Goal: Information Seeking & Learning: Learn about a topic

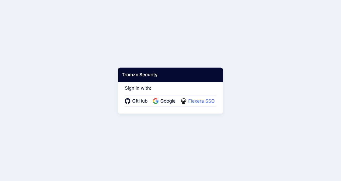
click at [201, 100] on span "Flexera SSO" at bounding box center [202, 101] width 30 height 7
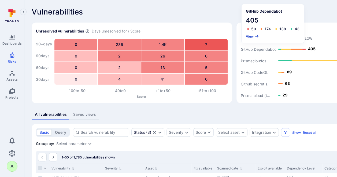
click at [250, 36] on button "View" at bounding box center [252, 36] width 13 height 4
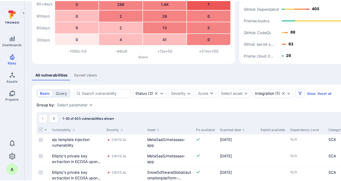
scroll to position [80, 0]
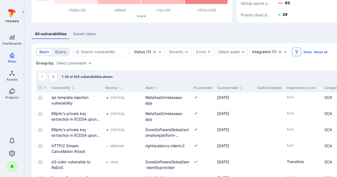
click at [297, 51] on icon "Filters" at bounding box center [297, 52] width 4 height 4
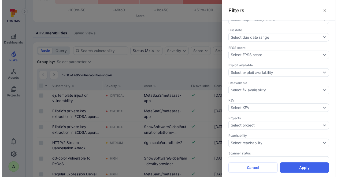
scroll to position [127, 0]
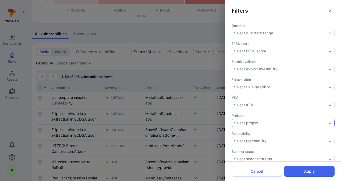
click at [306, 121] on div "Select project" at bounding box center [280, 123] width 93 height 4
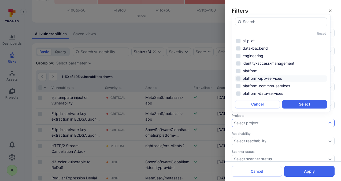
click at [268, 78] on li "platform-app-services" at bounding box center [281, 78] width 92 height 6
click at [264, 95] on li "platform-data-services" at bounding box center [281, 93] width 92 height 6
click at [306, 105] on button "Select" at bounding box center [304, 104] width 45 height 9
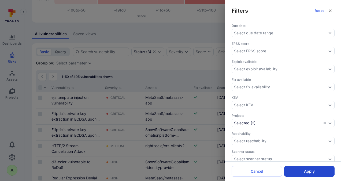
click at [306, 172] on button "Apply" at bounding box center [309, 171] width 50 height 11
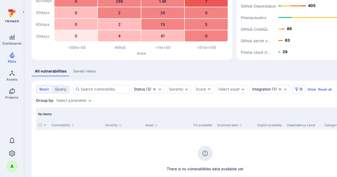
scroll to position [47, 0]
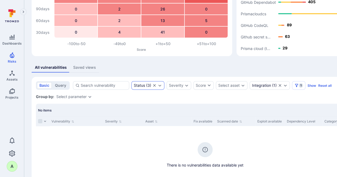
click at [159, 83] on icon "Expand dropdown" at bounding box center [160, 85] width 4 height 4
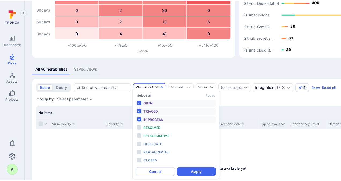
scroll to position [4, 0]
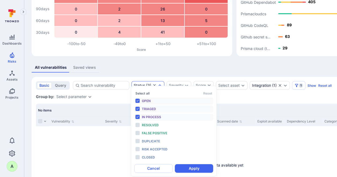
click at [179, 66] on div "All vulnerabilities Saved views" at bounding box center [205, 67] width 347 height 10
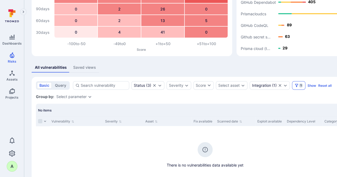
click at [298, 86] on icon "Filters" at bounding box center [297, 85] width 4 height 4
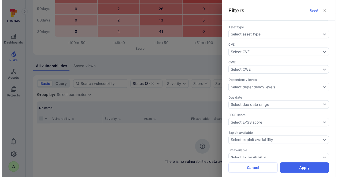
scroll to position [67, 0]
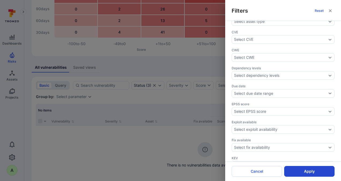
click at [305, 171] on button "Apply" at bounding box center [309, 171] width 50 height 11
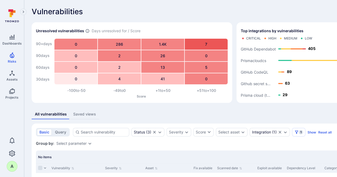
scroll to position [0, 0]
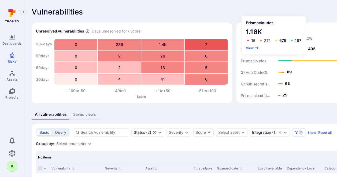
click at [254, 61] on text "Prismacloudcs" at bounding box center [253, 60] width 25 height 5
click at [249, 47] on button "View" at bounding box center [252, 48] width 13 height 4
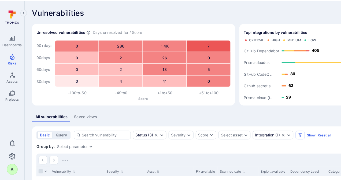
scroll to position [34, 0]
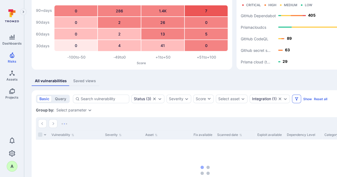
click at [296, 99] on icon "Filters" at bounding box center [297, 99] width 4 height 4
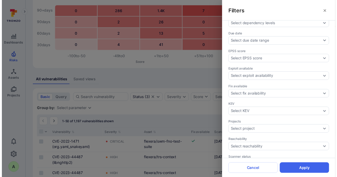
scroll to position [134, 0]
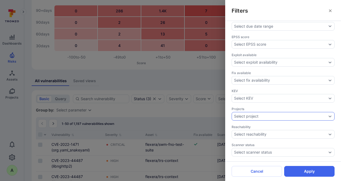
click at [328, 114] on icon "Expand dropdown" at bounding box center [330, 116] width 4 height 4
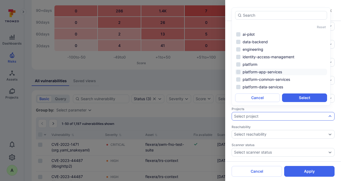
click at [271, 71] on li "platform-app-services" at bounding box center [281, 72] width 92 height 6
click at [269, 86] on li "platform-data-services" at bounding box center [281, 87] width 92 height 6
click at [299, 98] on button "Select" at bounding box center [304, 97] width 45 height 9
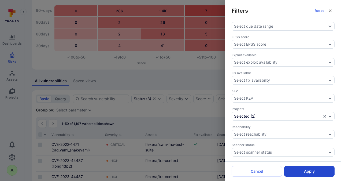
click at [305, 172] on button "Apply" at bounding box center [309, 171] width 50 height 11
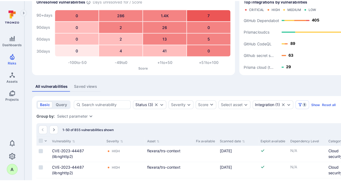
scroll to position [27, 0]
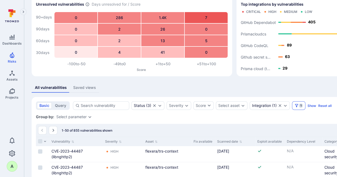
click at [300, 107] on button "1" at bounding box center [298, 105] width 13 height 9
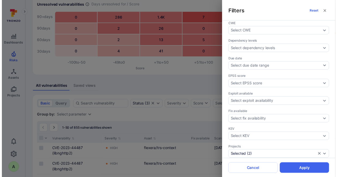
scroll to position [94, 0]
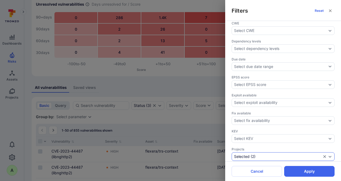
click at [329, 156] on icon "Expand dropdown" at bounding box center [330, 157] width 3 height 2
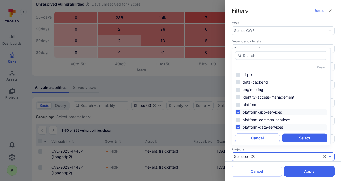
click at [267, 136] on button "Cancel" at bounding box center [257, 138] width 45 height 9
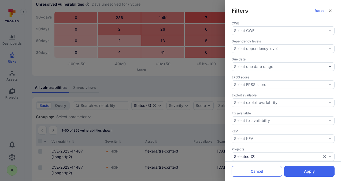
click at [262, 171] on button "Cancel" at bounding box center [257, 171] width 50 height 11
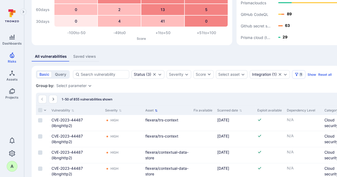
scroll to position [60, 0]
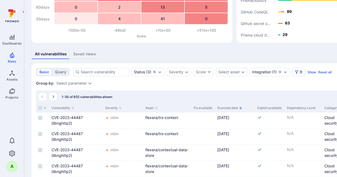
click at [240, 108] on icon "Sort by Scanned date" at bounding box center [240, 107] width 3 height 3
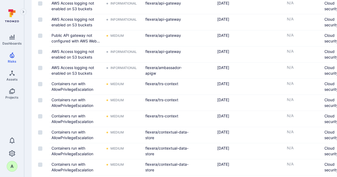
scroll to position [82, 0]
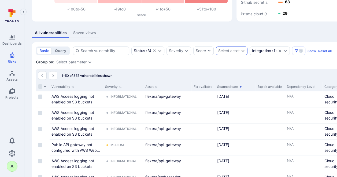
click at [243, 51] on icon "Expand dropdown" at bounding box center [243, 51] width 4 height 4
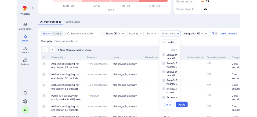
scroll to position [4, 0]
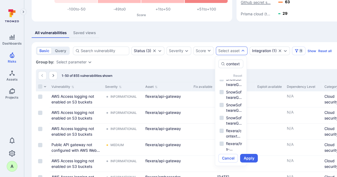
type input "context"
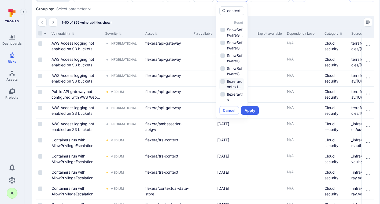
scroll to position [135, 0]
click at [223, 80] on li "flexera/contextual-data-store" at bounding box center [231, 84] width 25 height 12
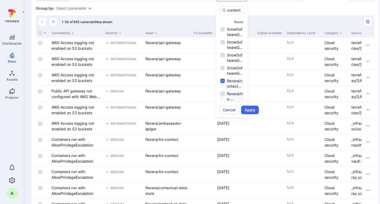
click at [221, 95] on li "flexera/trs-context" at bounding box center [231, 96] width 25 height 12
click at [253, 109] on button "Apply" at bounding box center [250, 109] width 18 height 9
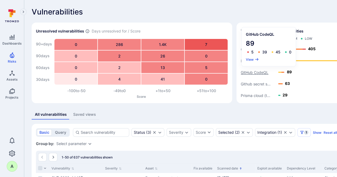
click at [257, 73] on text "GitHub CodeQL" at bounding box center [255, 72] width 28 height 5
click at [251, 58] on button "View" at bounding box center [252, 59] width 13 height 4
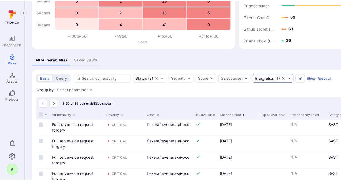
scroll to position [54, 0]
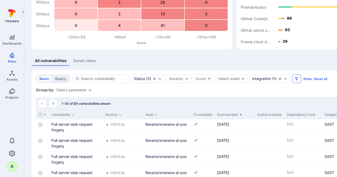
click at [295, 79] on icon "Filters" at bounding box center [296, 78] width 3 height 3
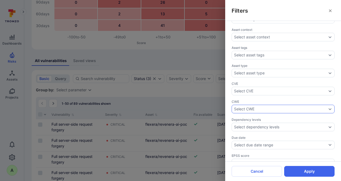
scroll to position [80, 0]
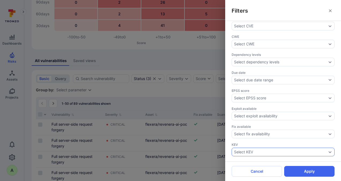
click at [328, 148] on div "Select KEV" at bounding box center [283, 152] width 103 height 9
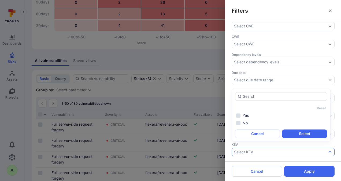
click at [328, 150] on icon "Expand dropdown" at bounding box center [330, 152] width 4 height 4
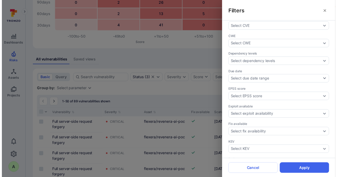
scroll to position [94, 0]
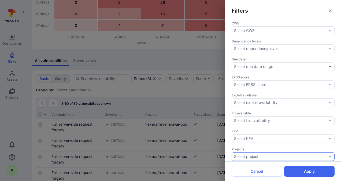
click at [329, 156] on icon "Expand dropdown" at bounding box center [330, 157] width 3 height 2
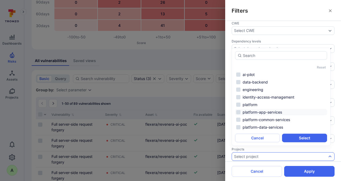
click at [271, 113] on li "platform-app-services" at bounding box center [281, 112] width 92 height 6
click at [267, 126] on li "platform-data-services" at bounding box center [281, 127] width 92 height 6
click at [306, 138] on button "Select" at bounding box center [304, 138] width 45 height 9
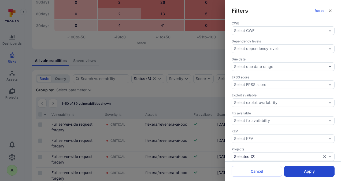
click at [311, 171] on button "Apply" at bounding box center [309, 171] width 50 height 11
